Goal: Task Accomplishment & Management: Manage account settings

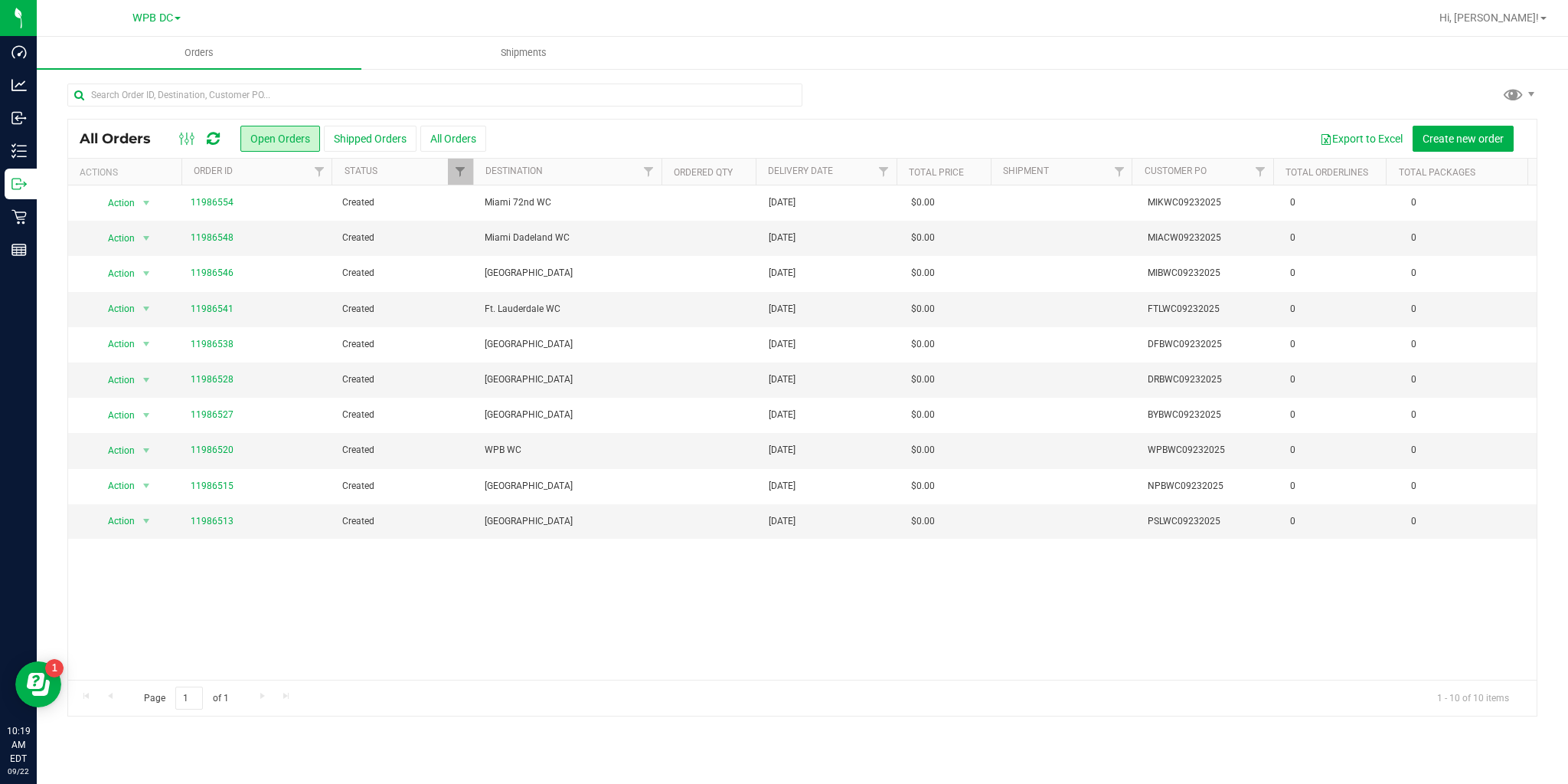
click at [211, 136] on icon at bounding box center [213, 138] width 13 height 15
click at [203, 447] on link "11986520" at bounding box center [212, 450] width 43 height 14
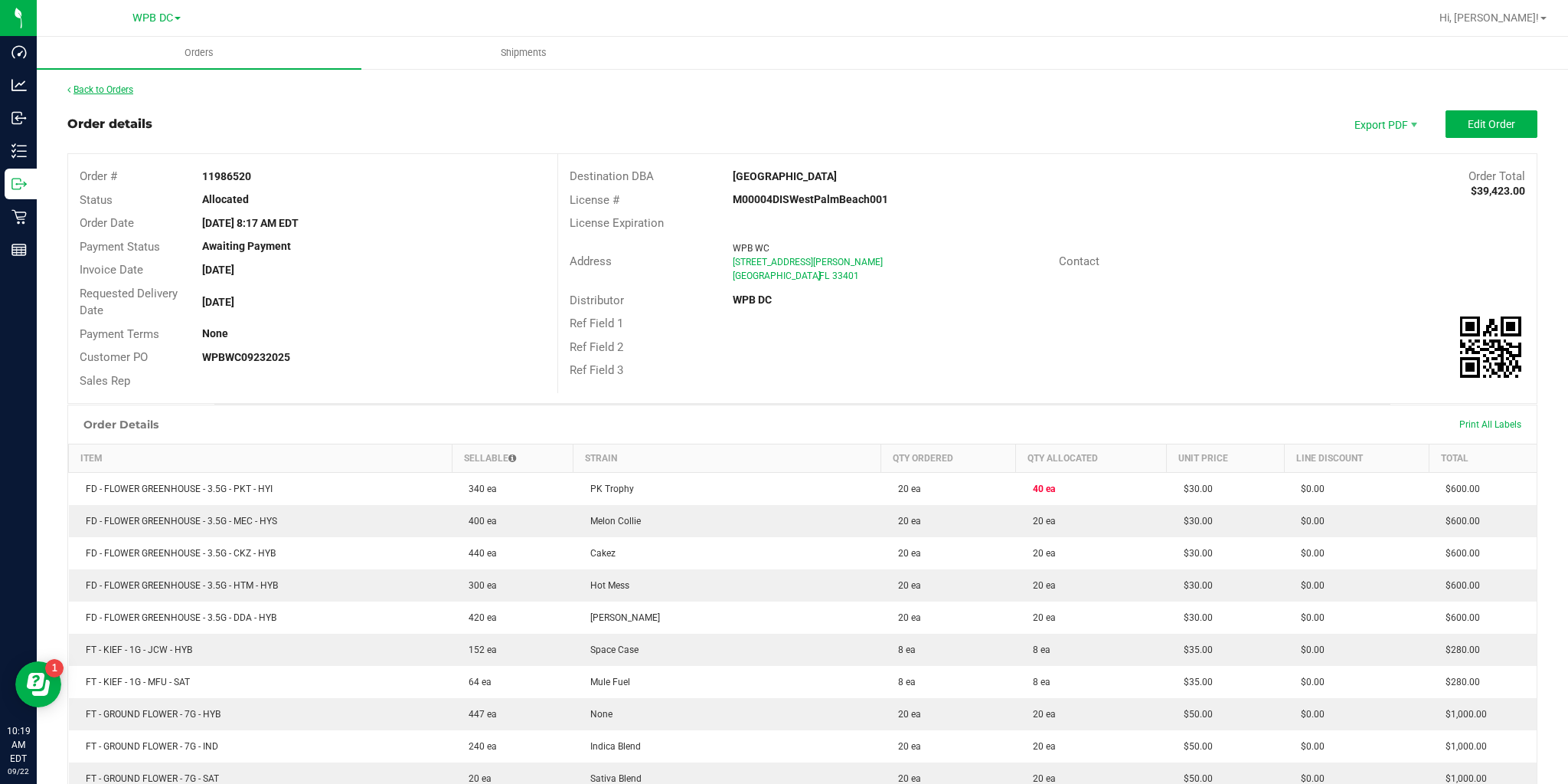
click at [119, 89] on link "Back to Orders" at bounding box center [100, 89] width 66 height 10
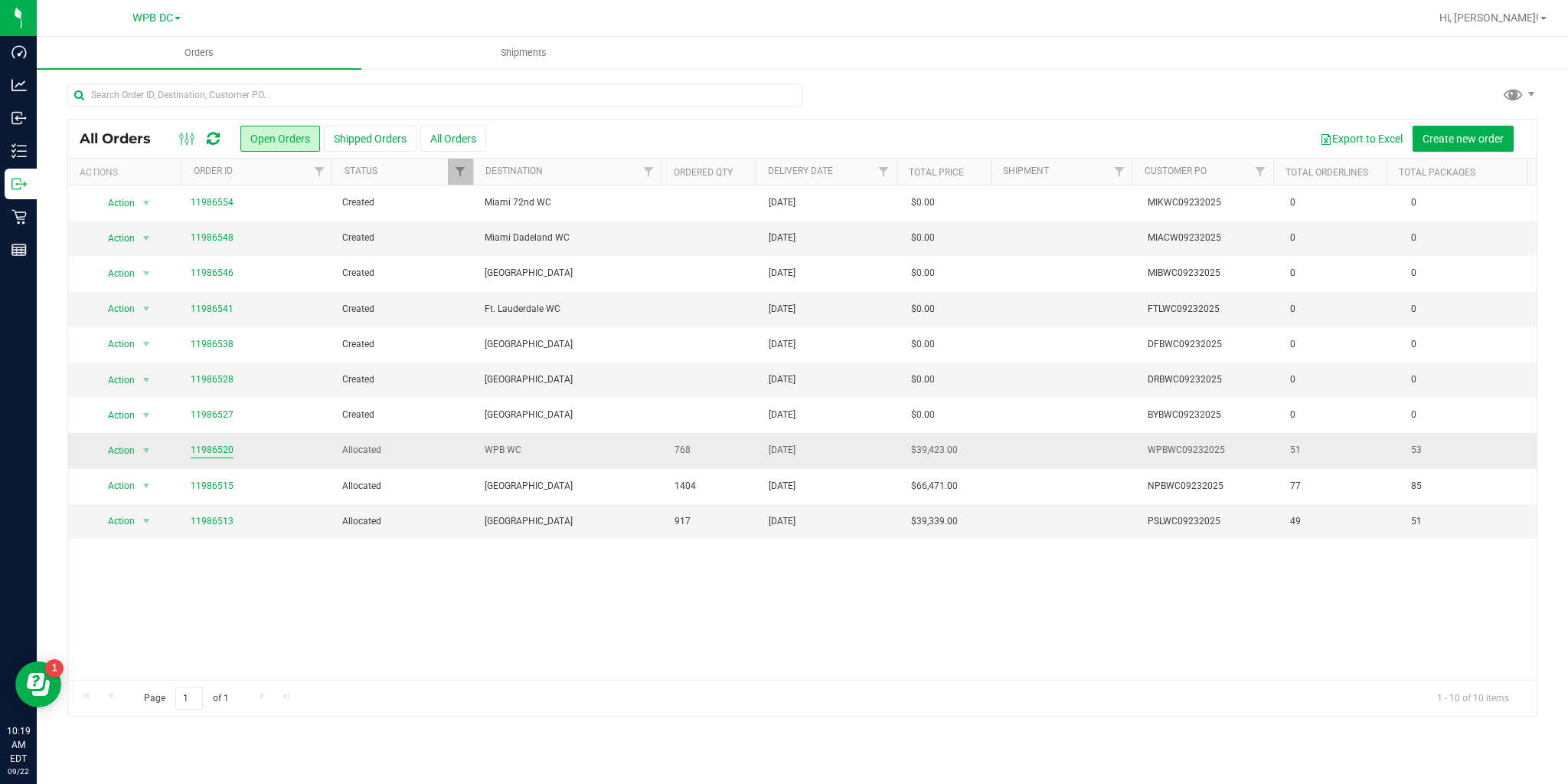
click at [217, 445] on link "11986520" at bounding box center [212, 450] width 43 height 14
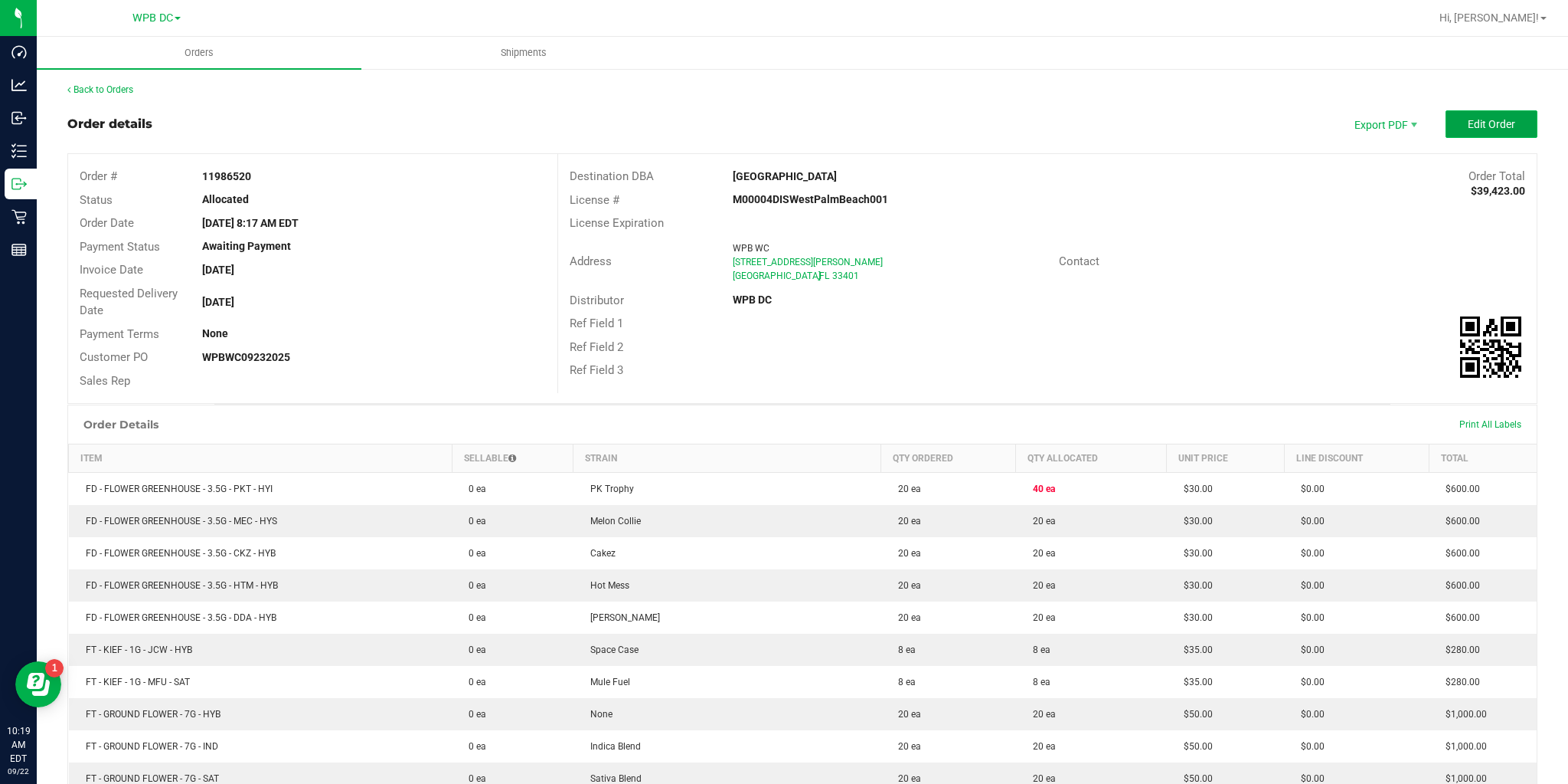
click at [1452, 127] on button "Edit Order" at bounding box center [1492, 124] width 92 height 28
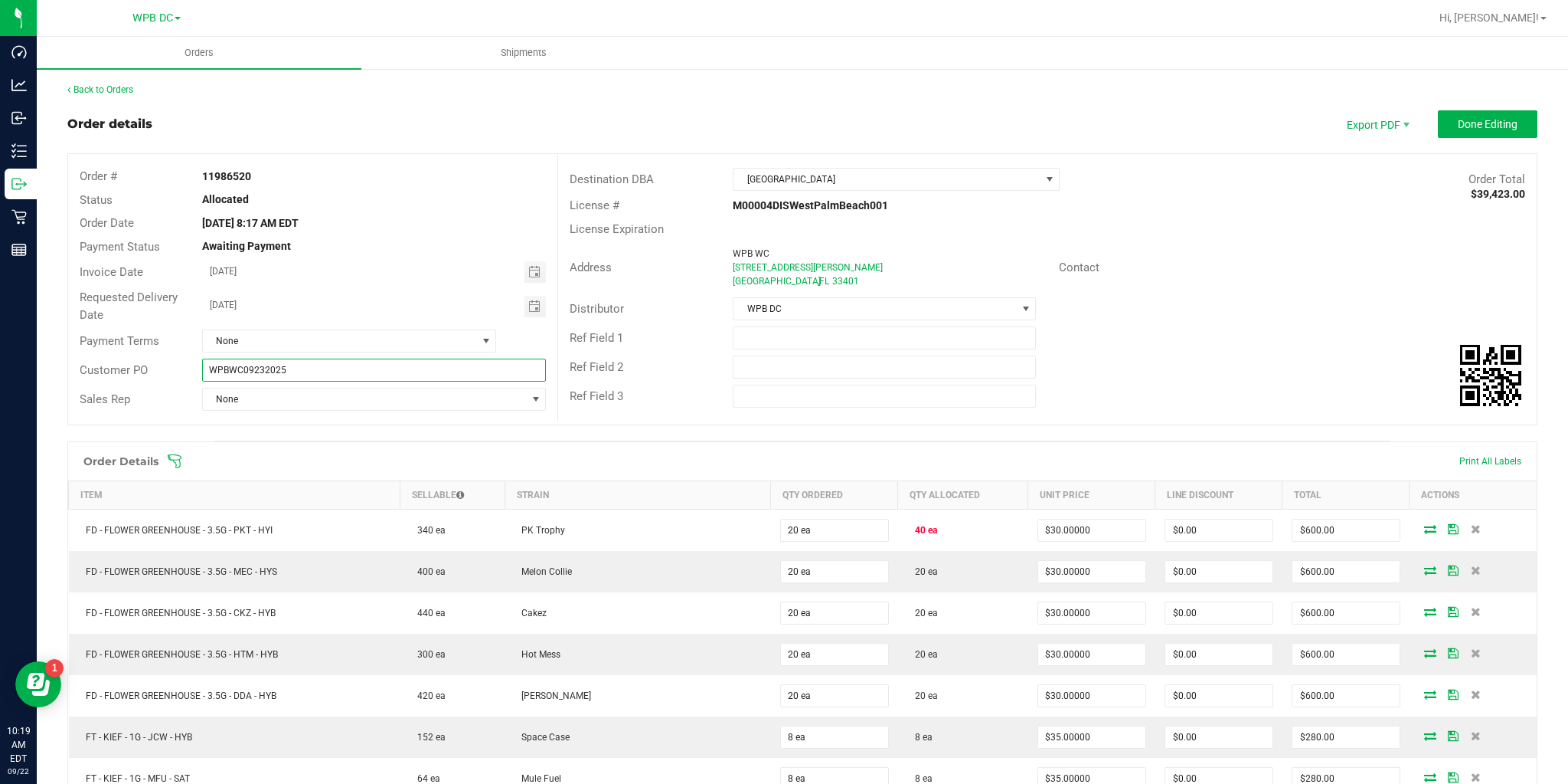
click at [230, 366] on input "WPBWC09232025" at bounding box center [374, 369] width 344 height 23
type input "BYBWC09232025"
click at [952, 174] on span "[GEOGRAPHIC_DATA]" at bounding box center [886, 179] width 306 height 21
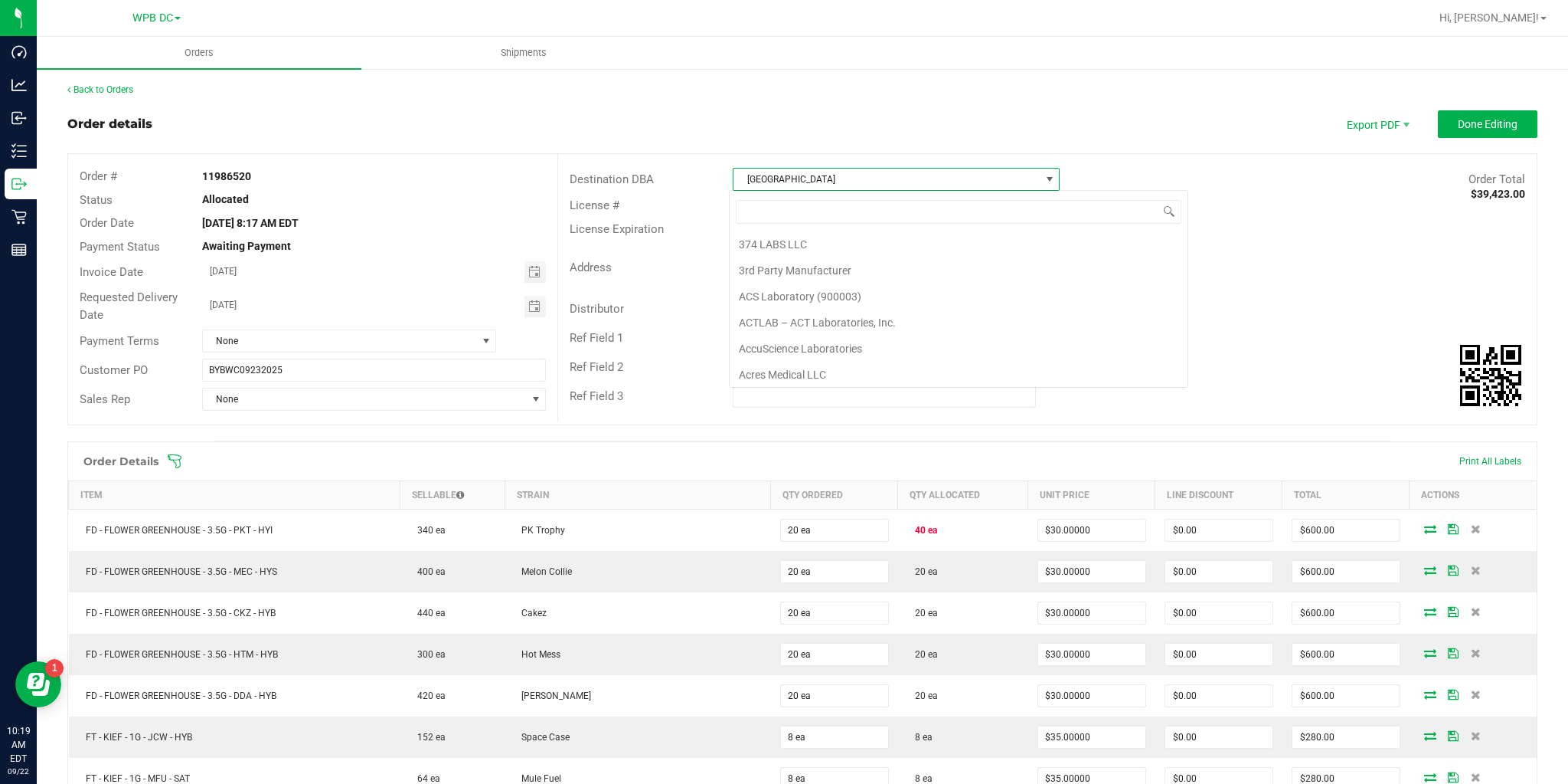
scroll to position [6129, 0]
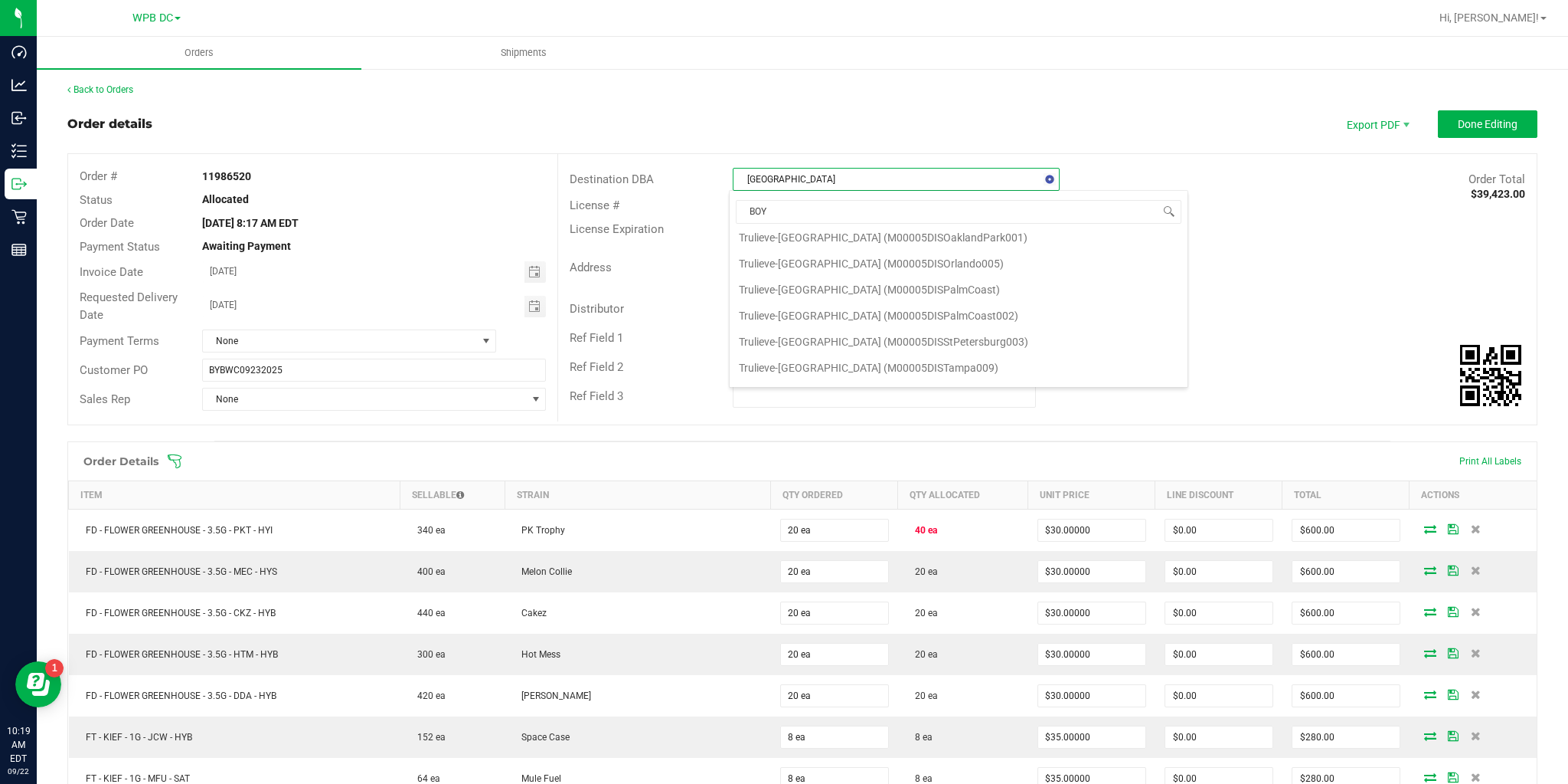
type input "BOYN"
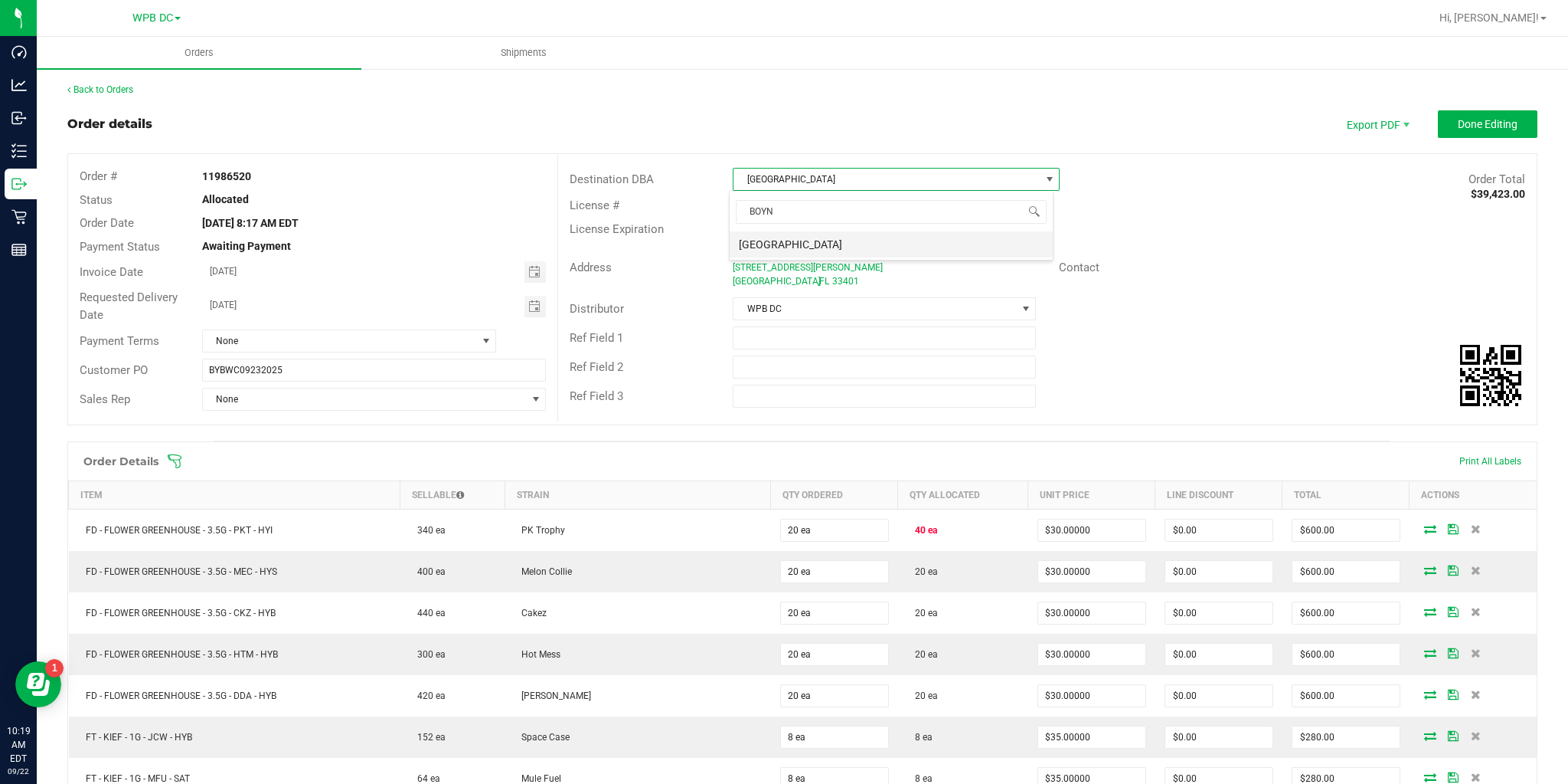
click at [800, 240] on li "[GEOGRAPHIC_DATA]" at bounding box center [891, 244] width 323 height 26
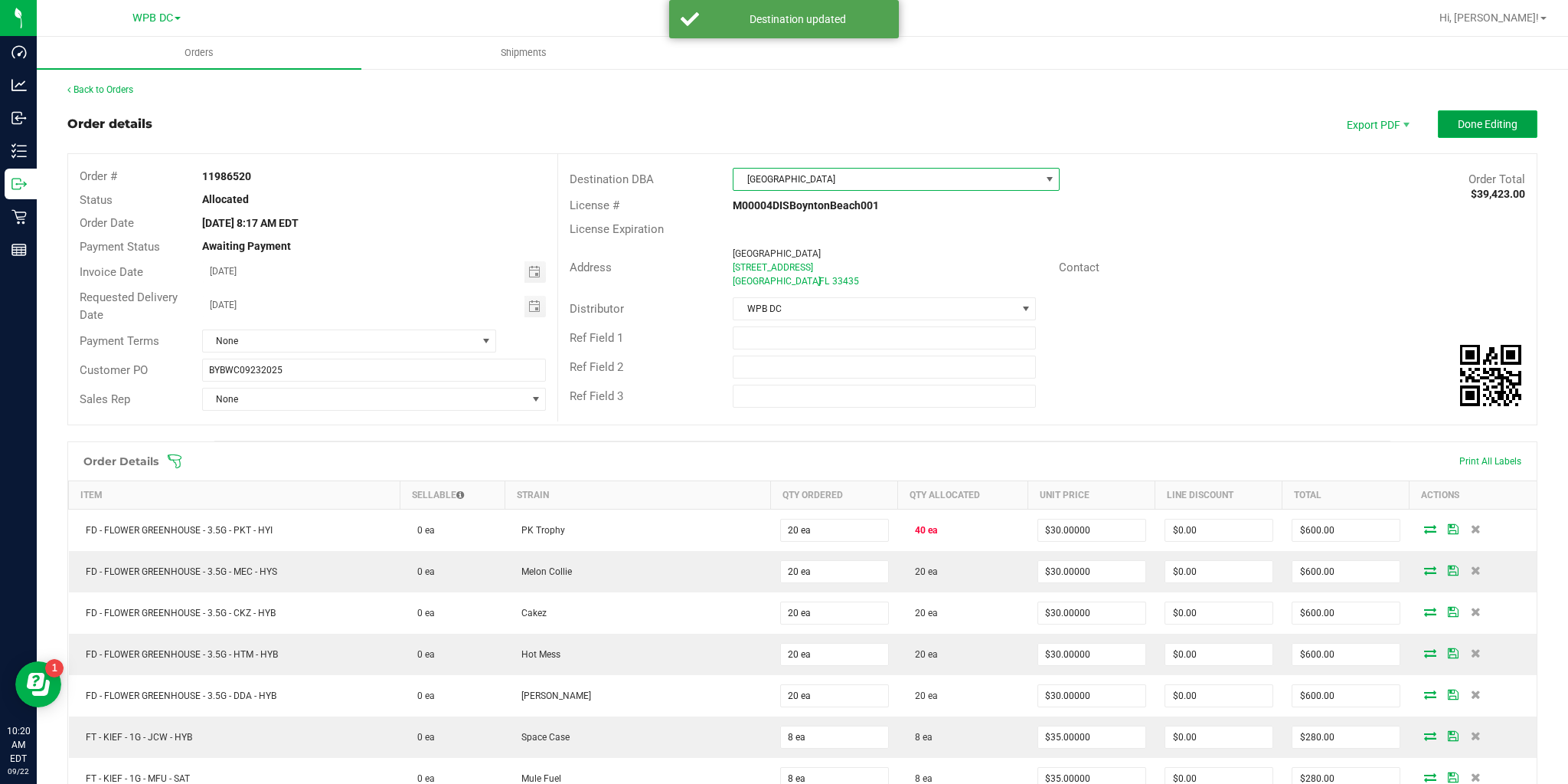
click at [1445, 125] on button "Done Editing" at bounding box center [1488, 124] width 99 height 28
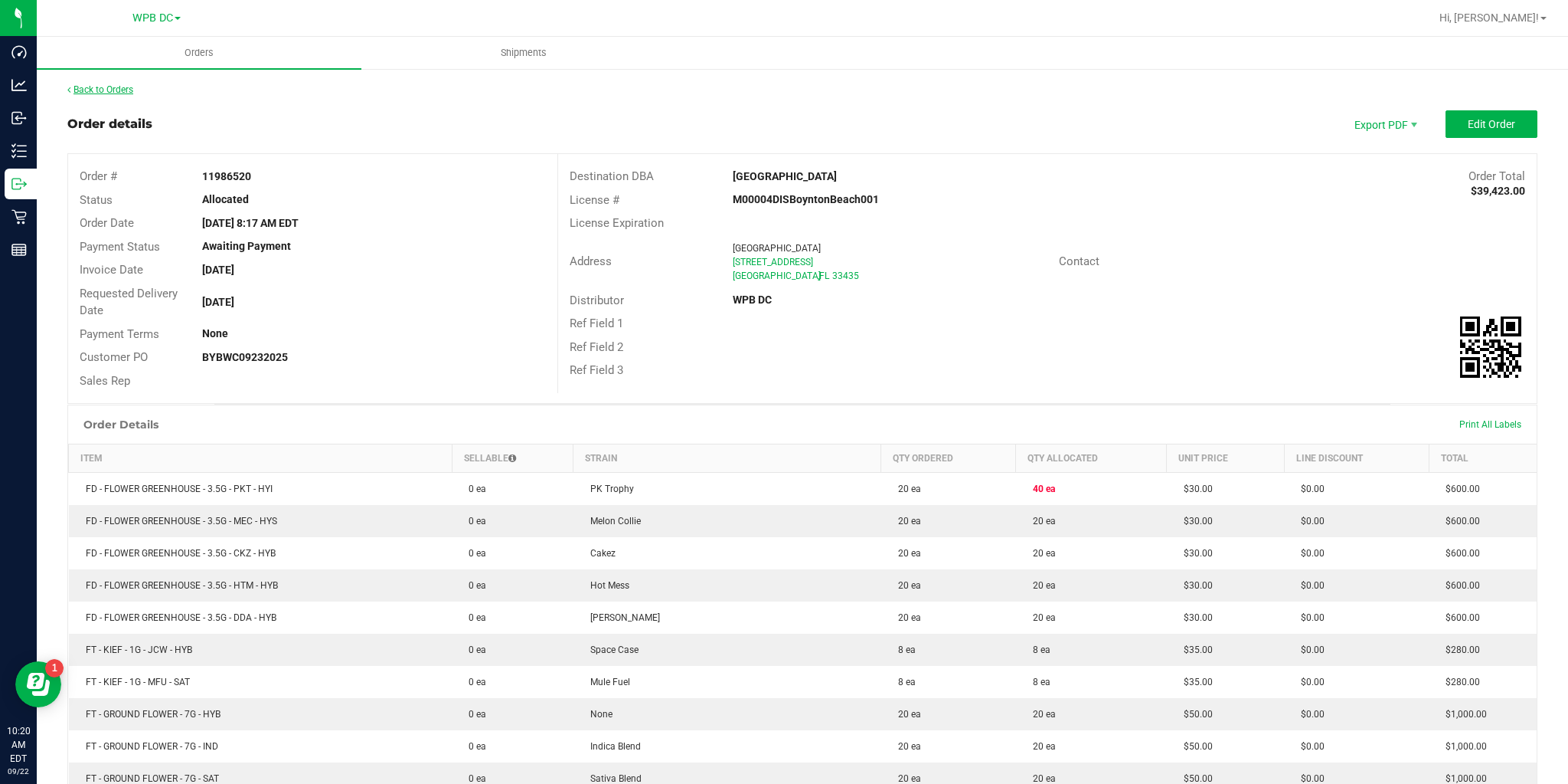
click at [115, 85] on link "Back to Orders" at bounding box center [100, 89] width 66 height 10
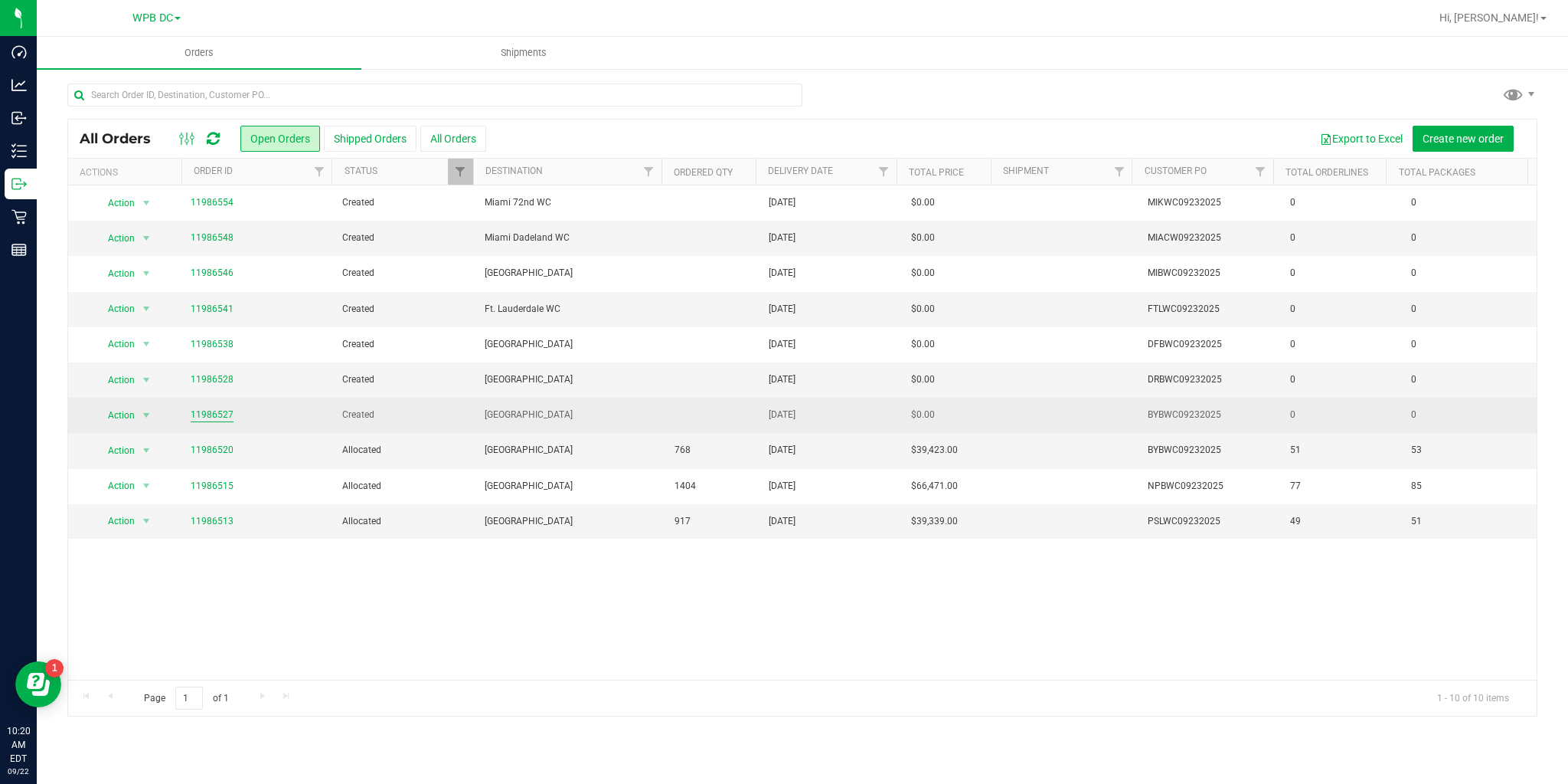
click at [202, 412] on link "11986527" at bounding box center [212, 415] width 43 height 14
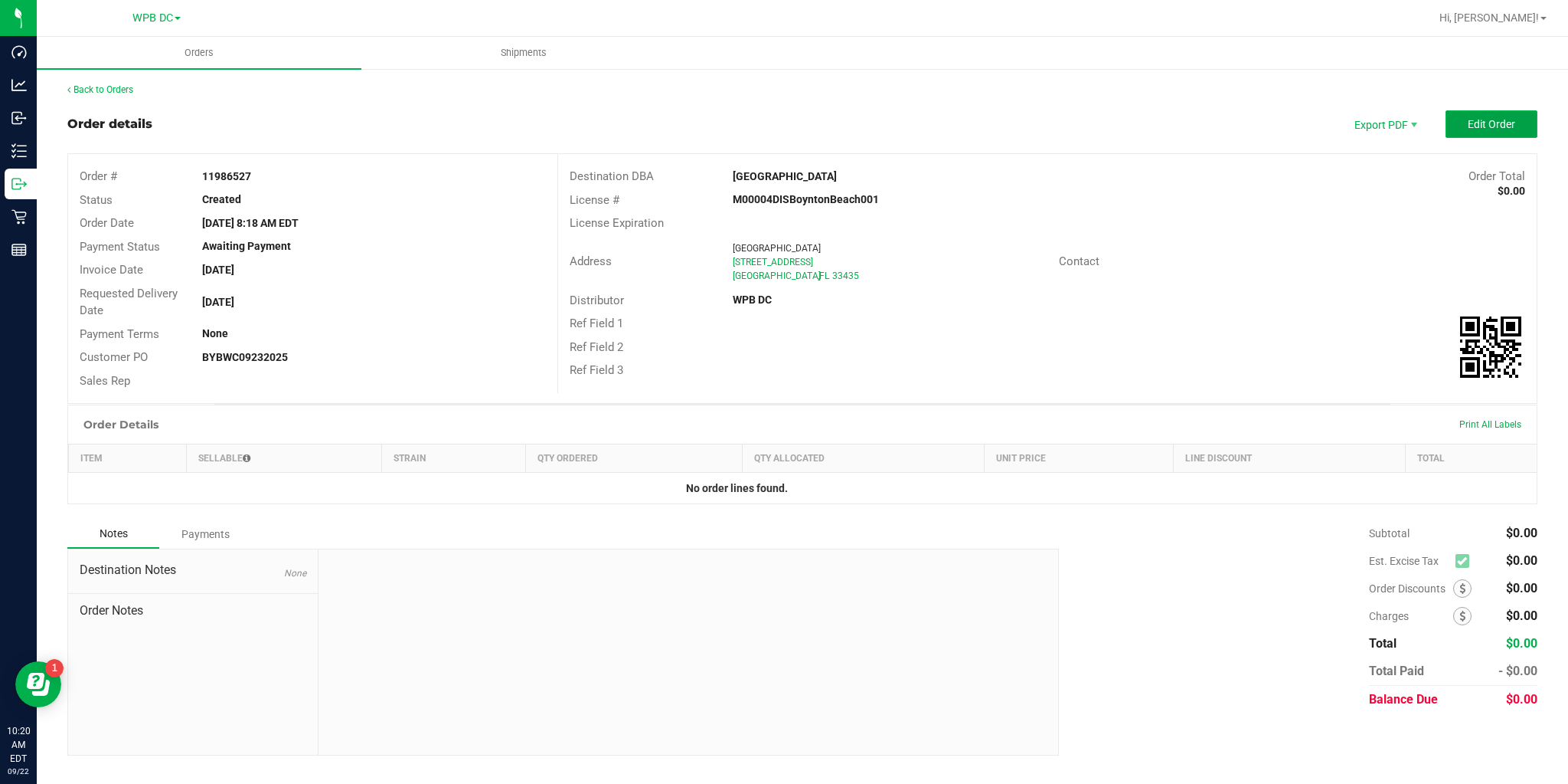
click at [1480, 114] on button "Edit Order" at bounding box center [1492, 124] width 92 height 28
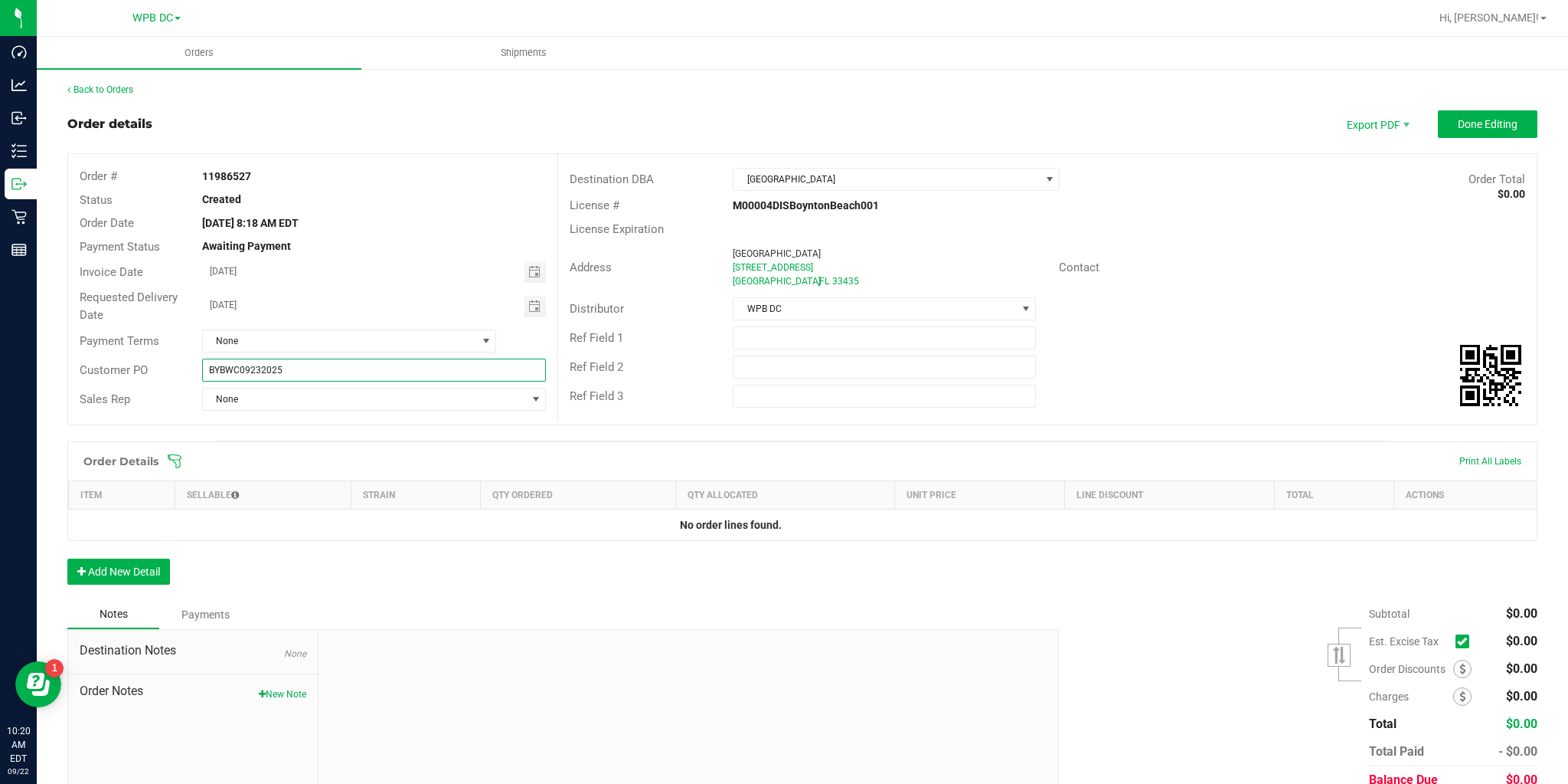
click at [224, 365] on input "BYBWC09232025" at bounding box center [374, 369] width 344 height 23
type input "WPBWC09232025"
click at [765, 175] on span "[GEOGRAPHIC_DATA]" at bounding box center [886, 179] width 306 height 21
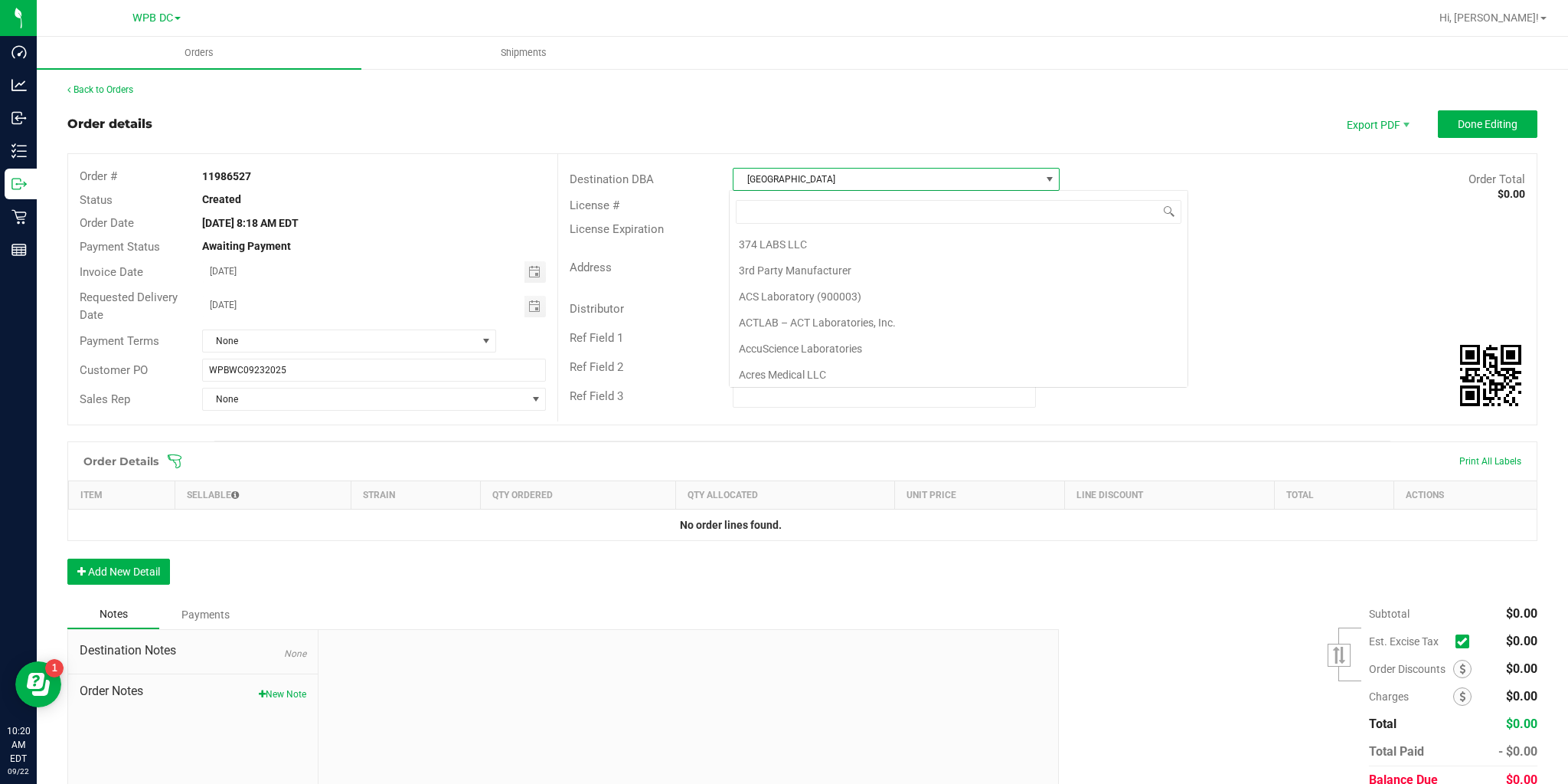
scroll to position [233, 0]
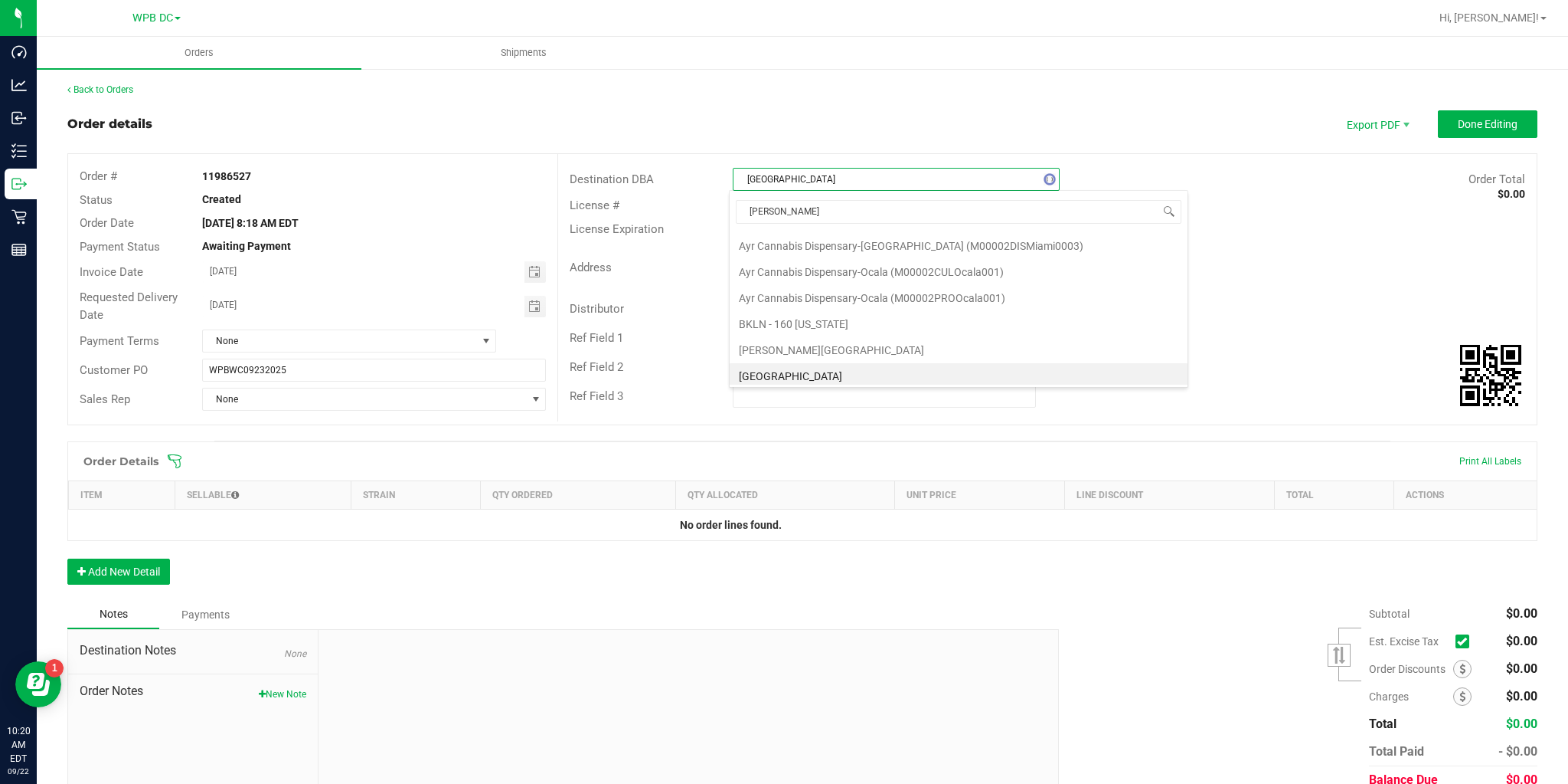
type input "WEST"
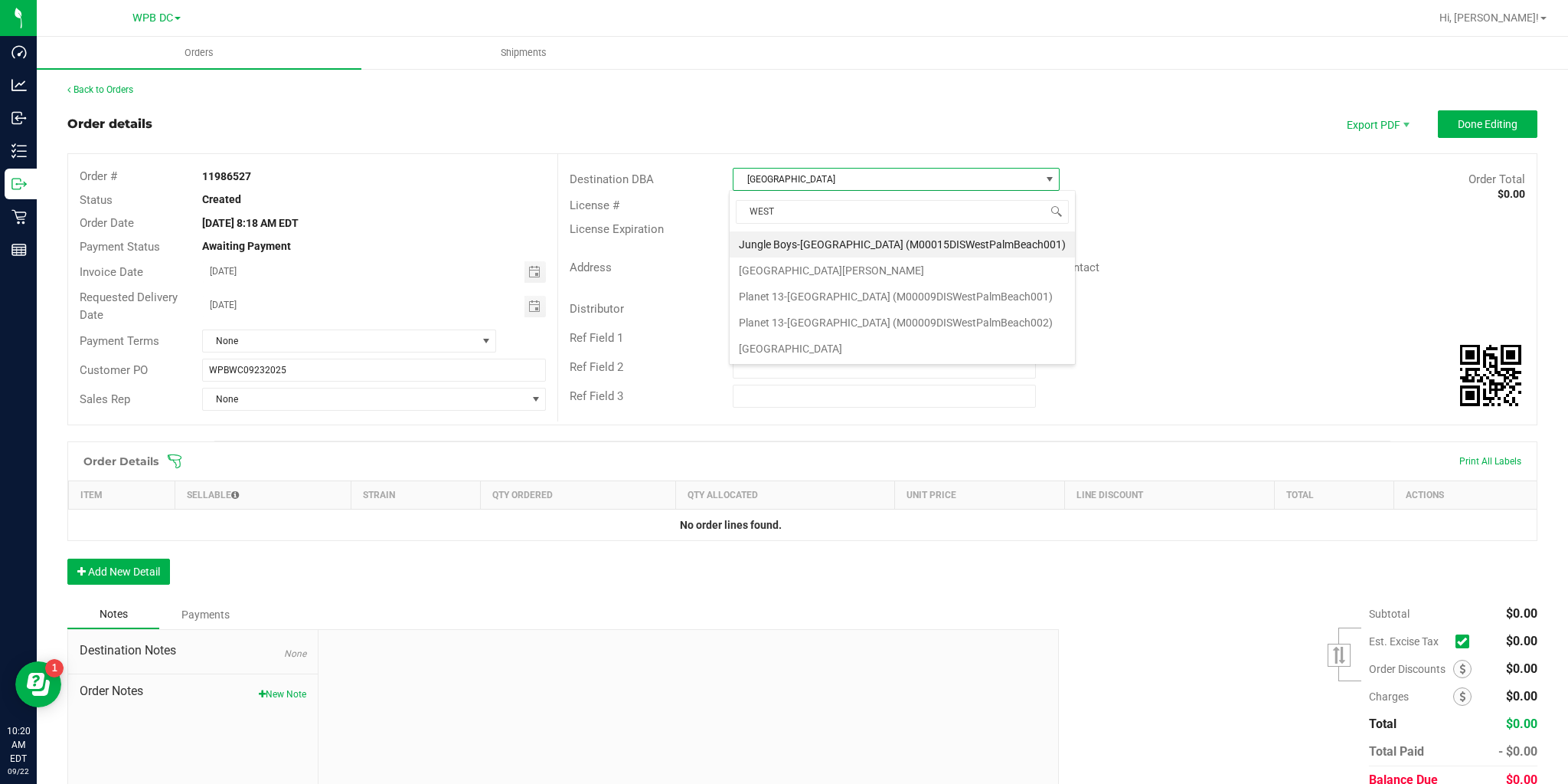
click at [772, 342] on li "[GEOGRAPHIC_DATA]" at bounding box center [902, 349] width 345 height 26
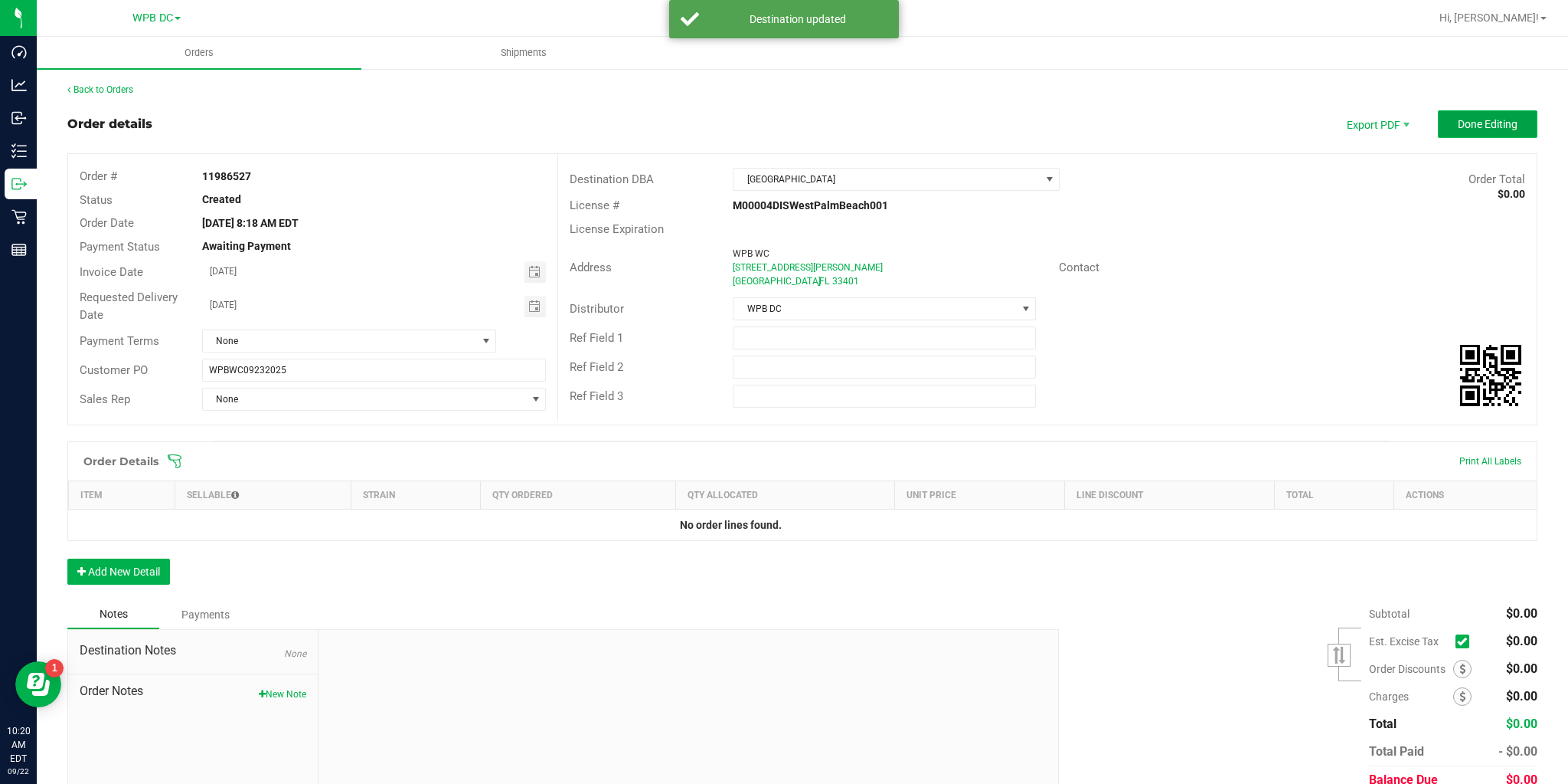
click at [1469, 129] on span "Done Editing" at bounding box center [1488, 123] width 60 height 12
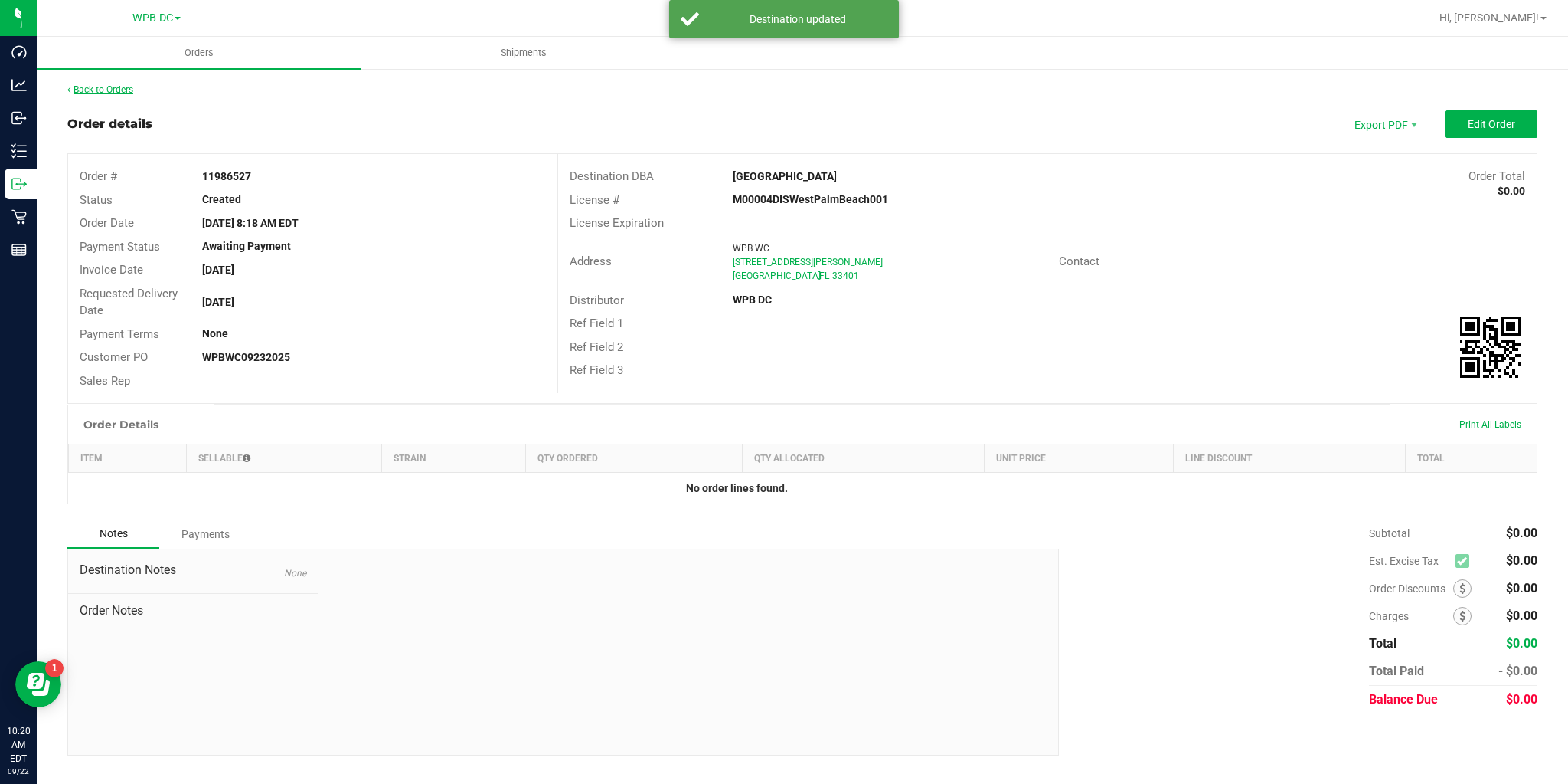
click at [116, 92] on link "Back to Orders" at bounding box center [100, 89] width 66 height 10
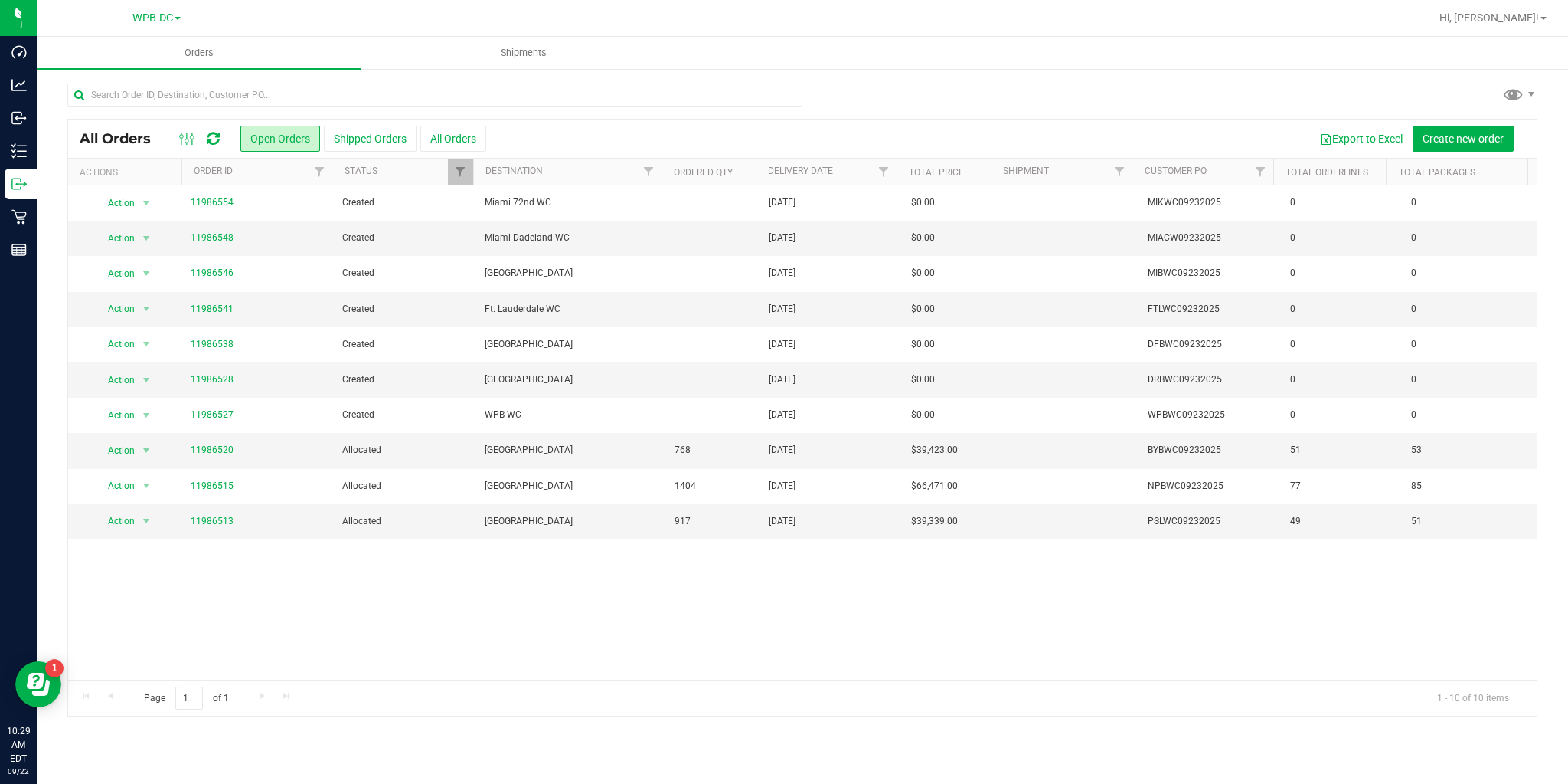
click at [208, 138] on icon at bounding box center [213, 138] width 13 height 15
